Goal: Information Seeking & Learning: Compare options

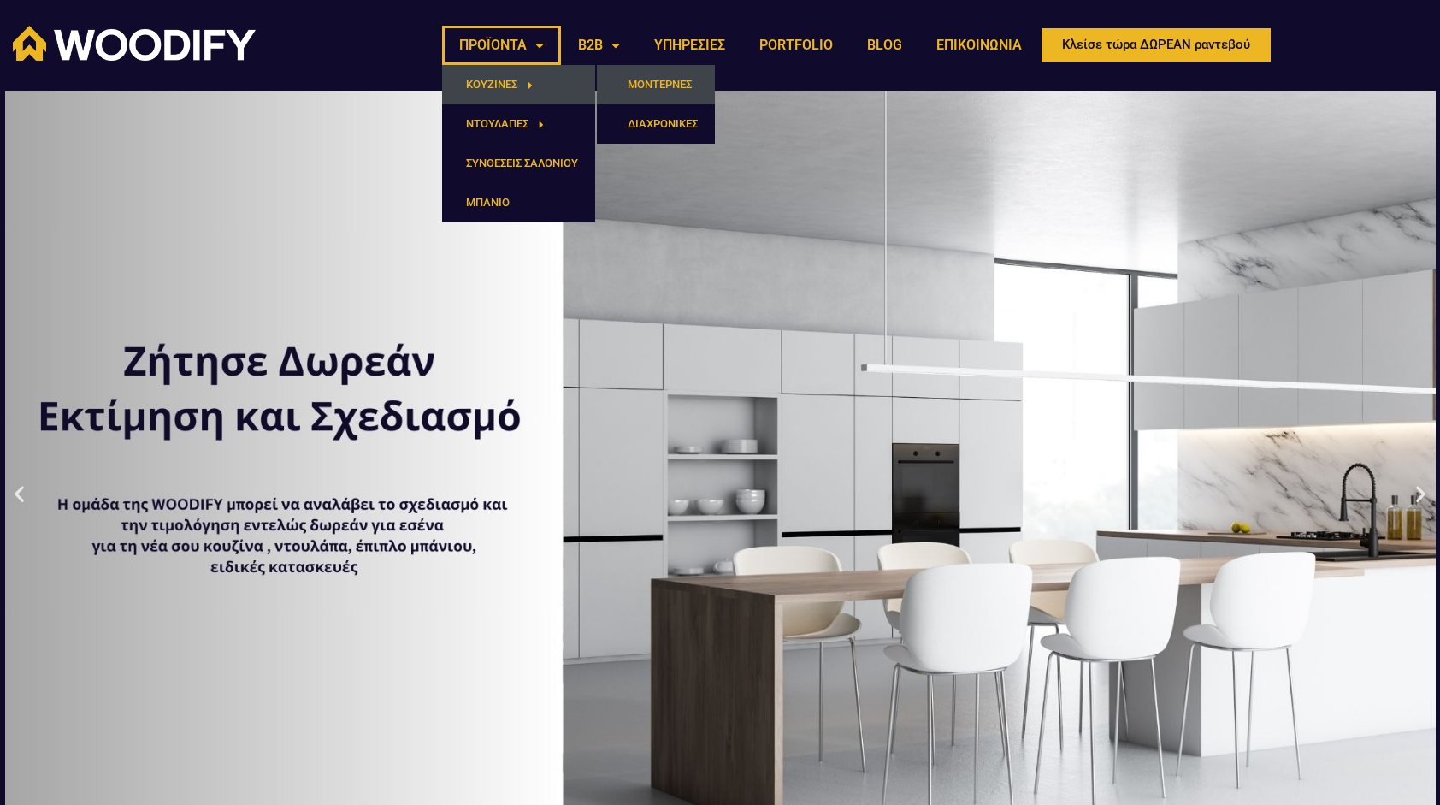
click at [635, 80] on link "ΜΟΝΤΕΡΝΕΣ" at bounding box center [656, 84] width 118 height 39
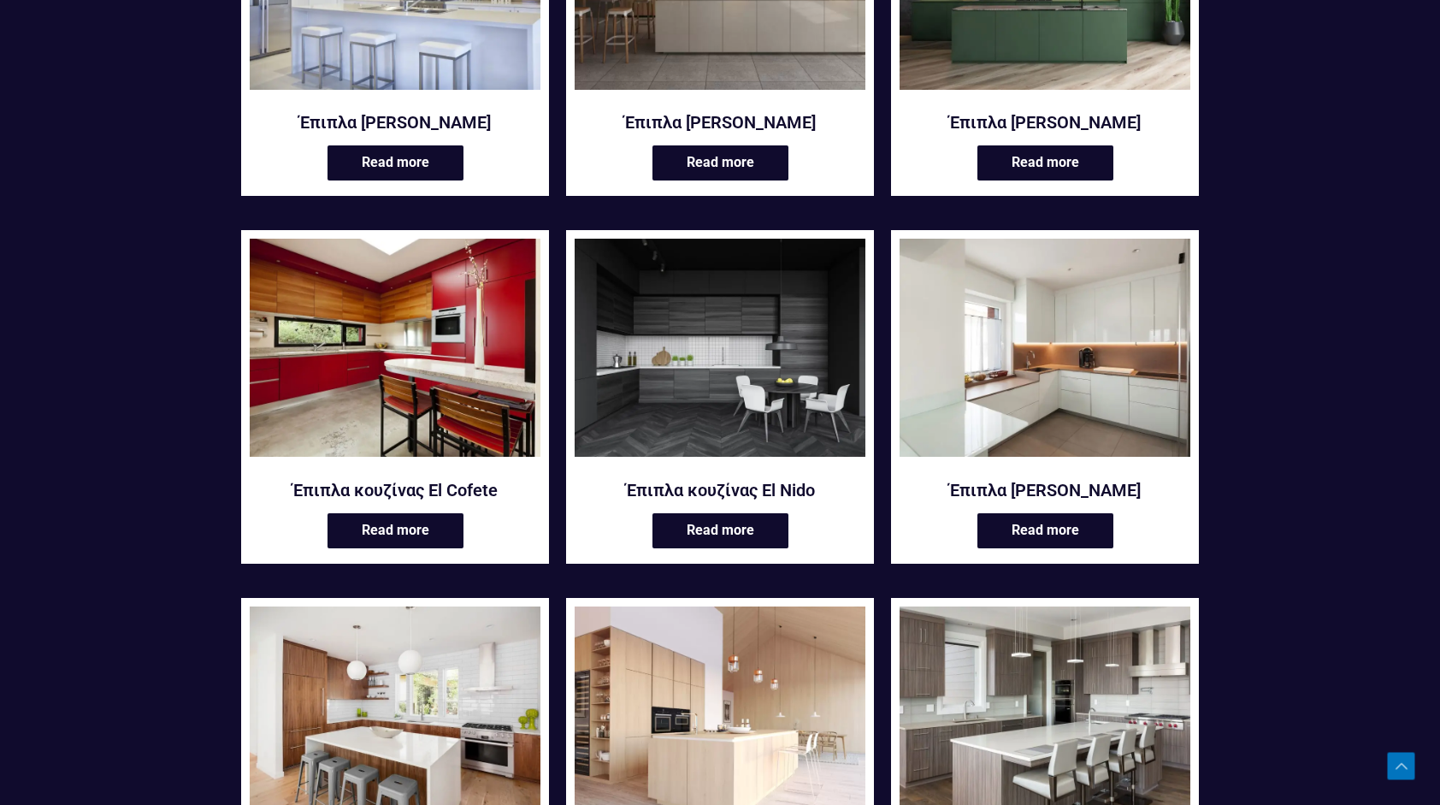
scroll to position [855, 0]
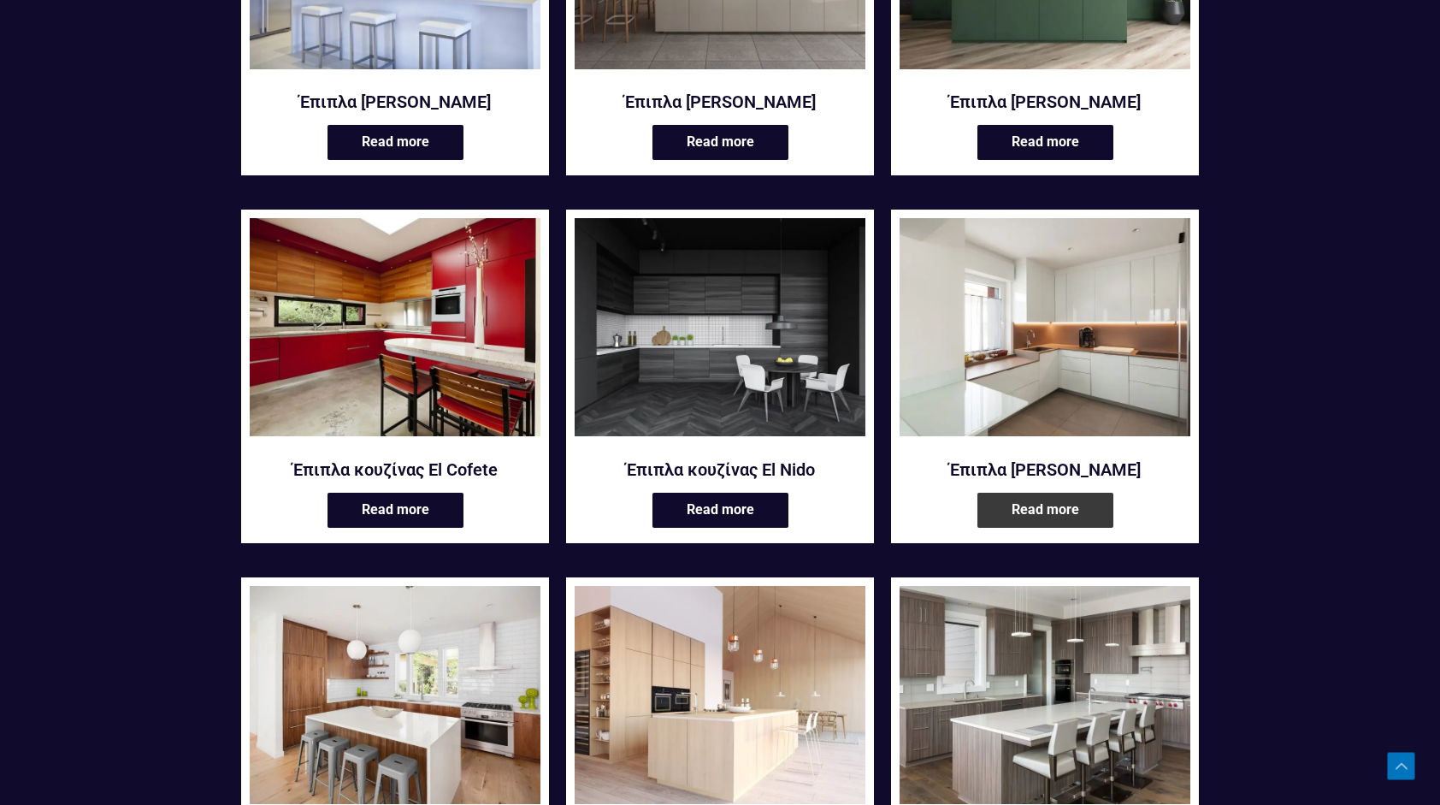
click at [1077, 499] on link "Read more" at bounding box center [1045, 509] width 136 height 35
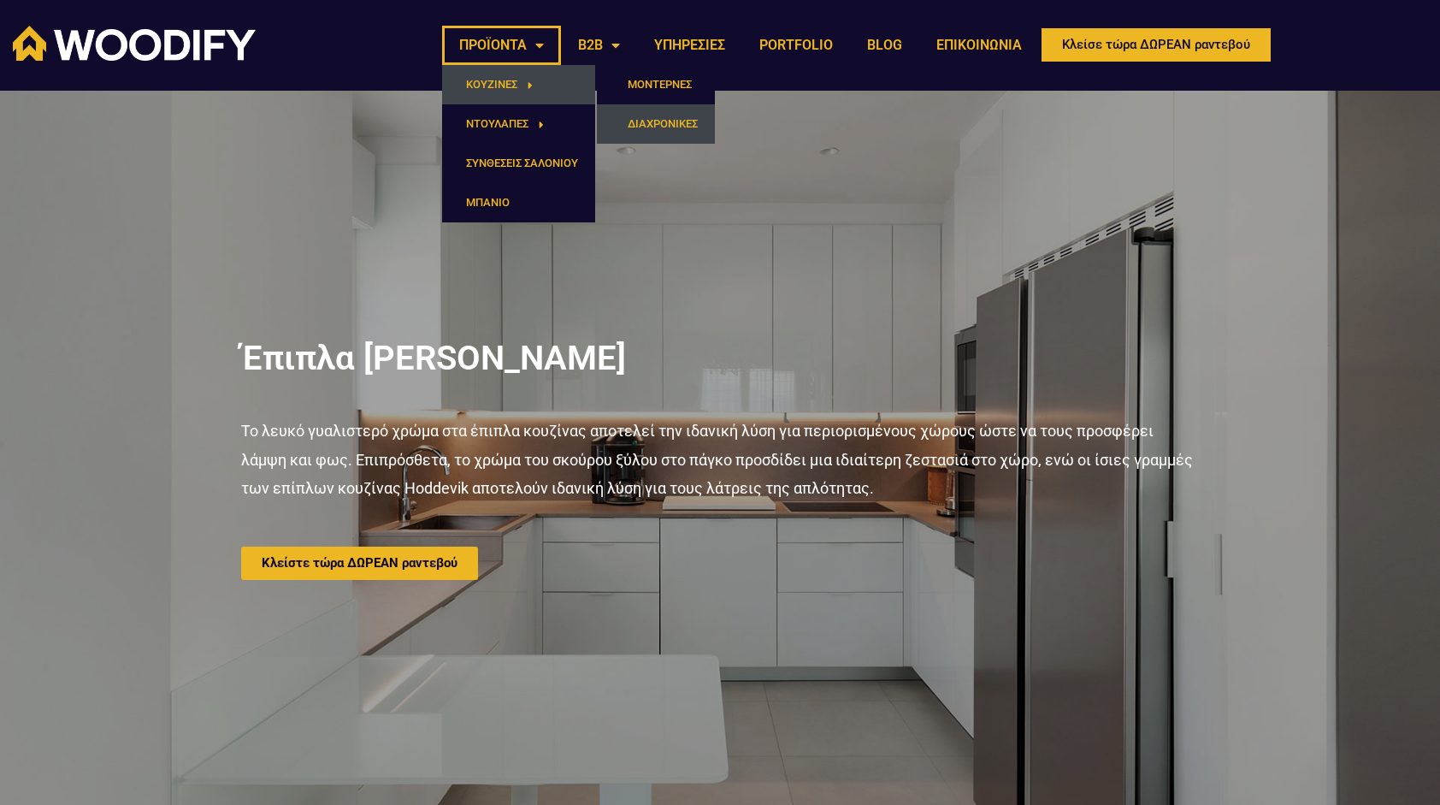
click at [647, 113] on link "ΔΙΑΧΡΟΝΙΚΕΣ" at bounding box center [656, 123] width 118 height 39
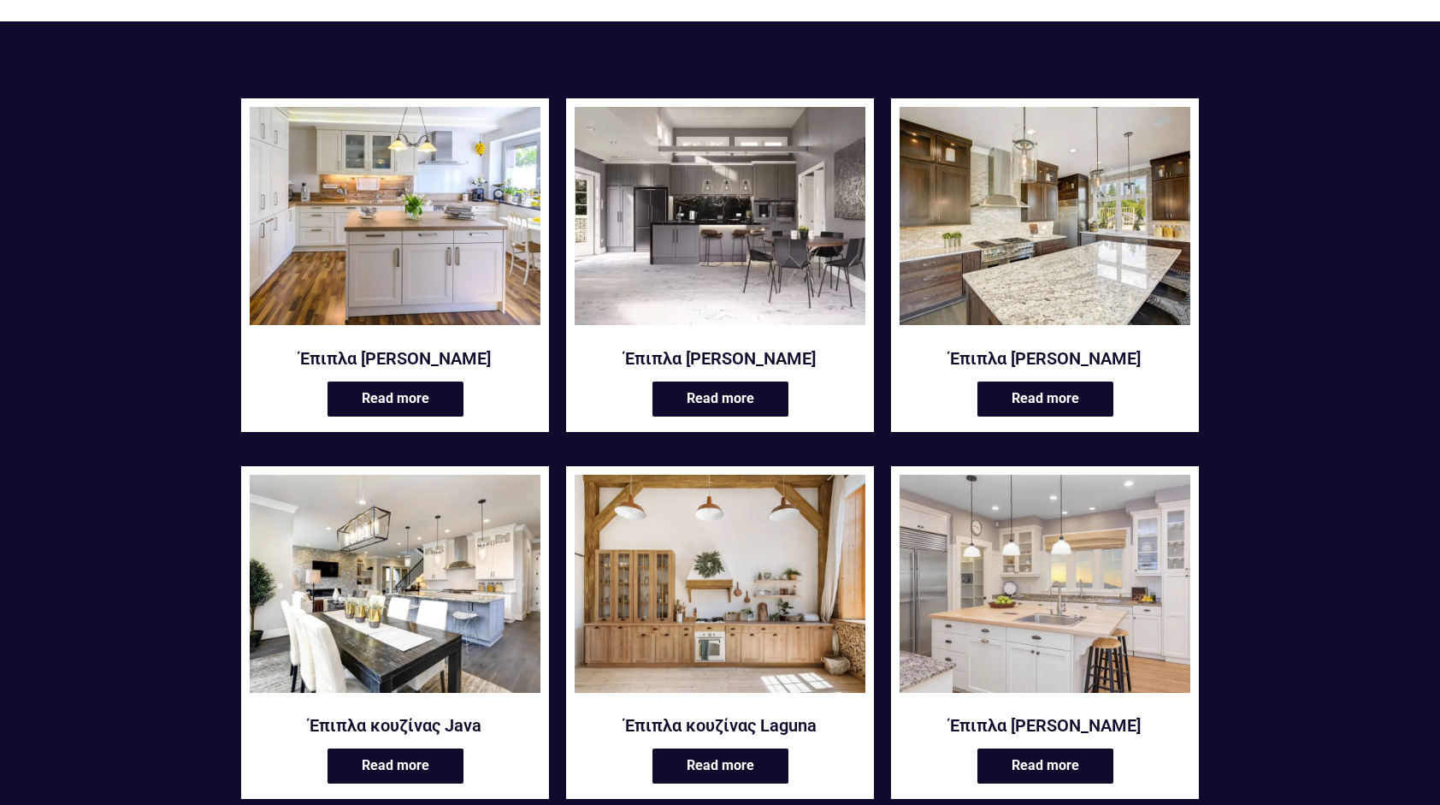
scroll to position [256, 0]
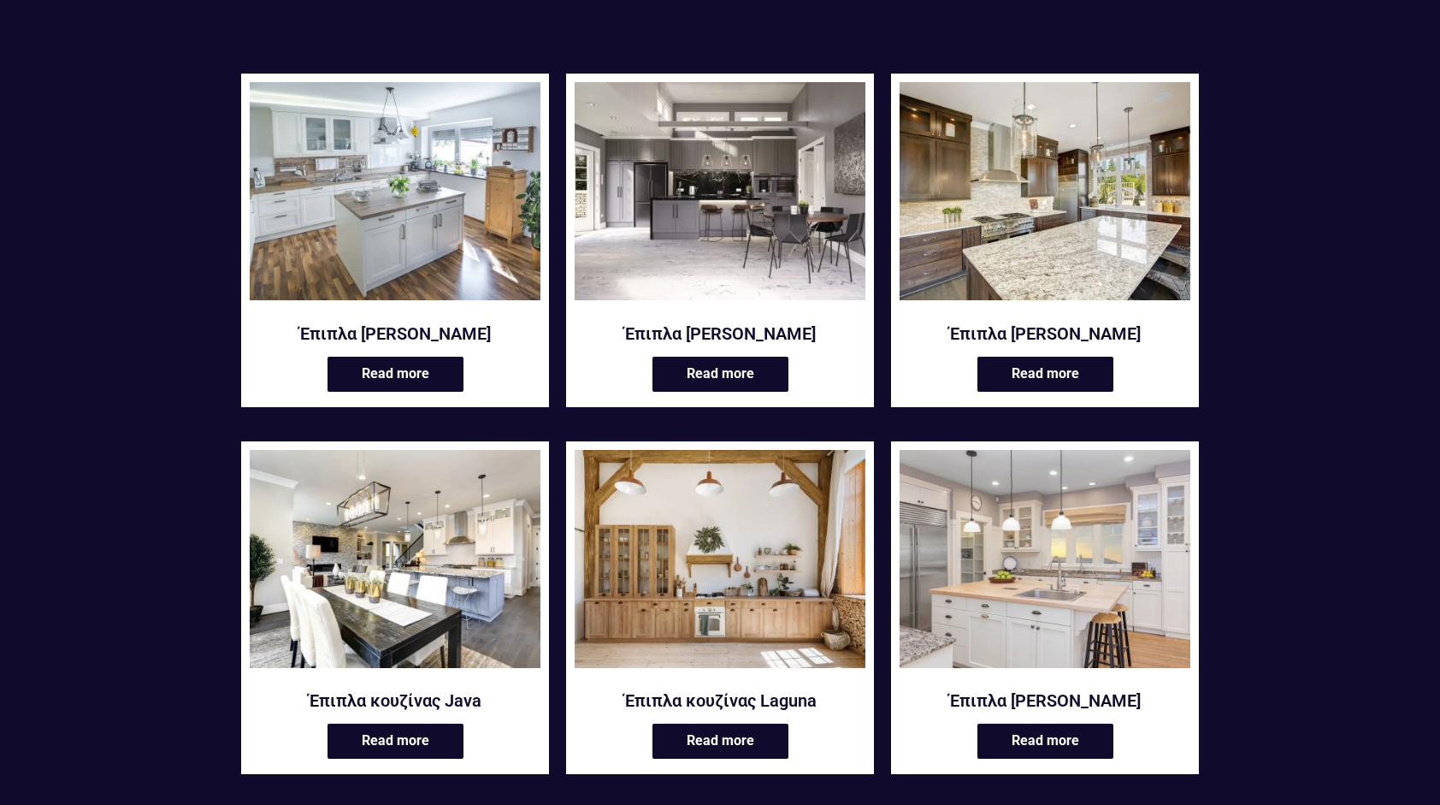
click at [411, 173] on img at bounding box center [395, 191] width 291 height 218
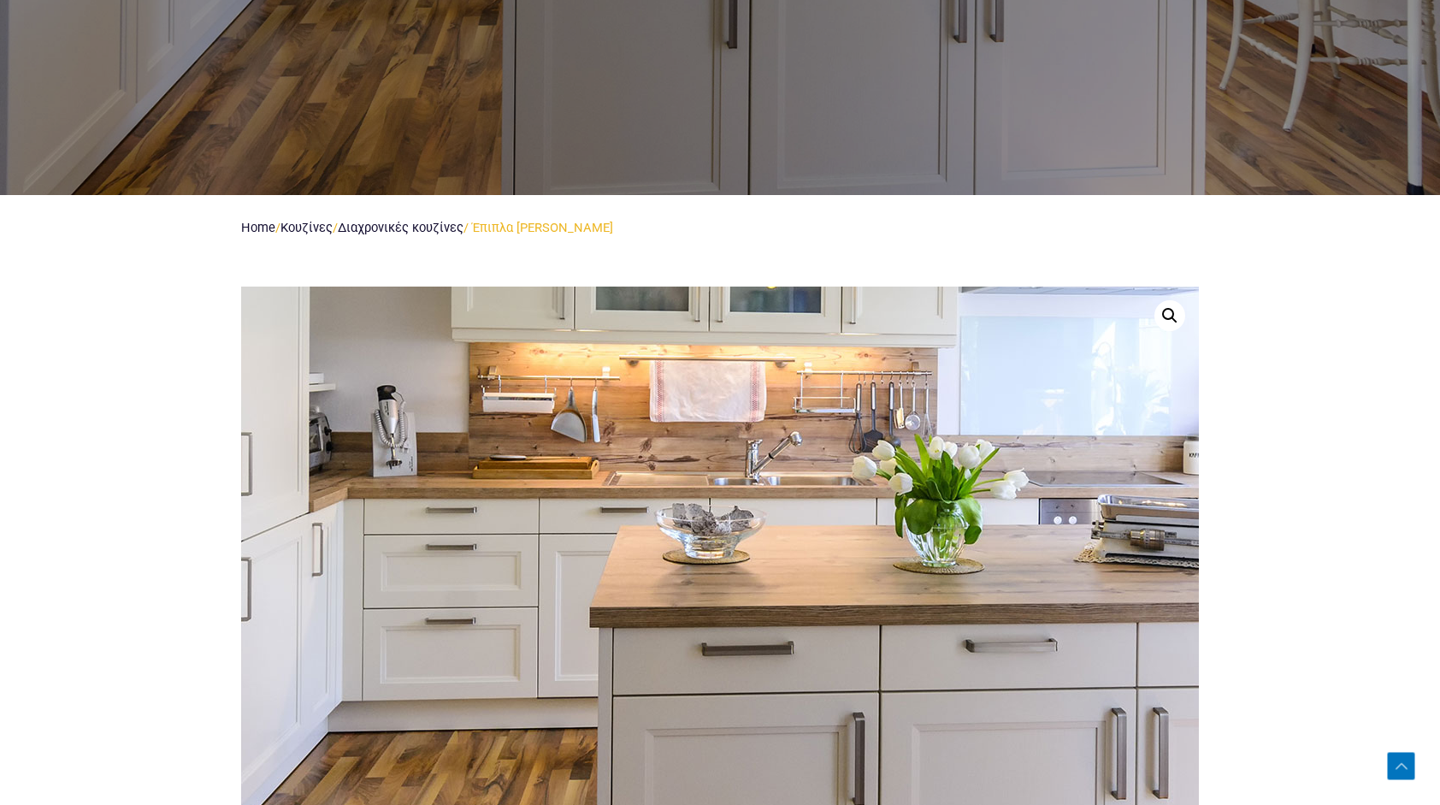
scroll to position [598, 0]
